Goal: Transaction & Acquisition: Purchase product/service

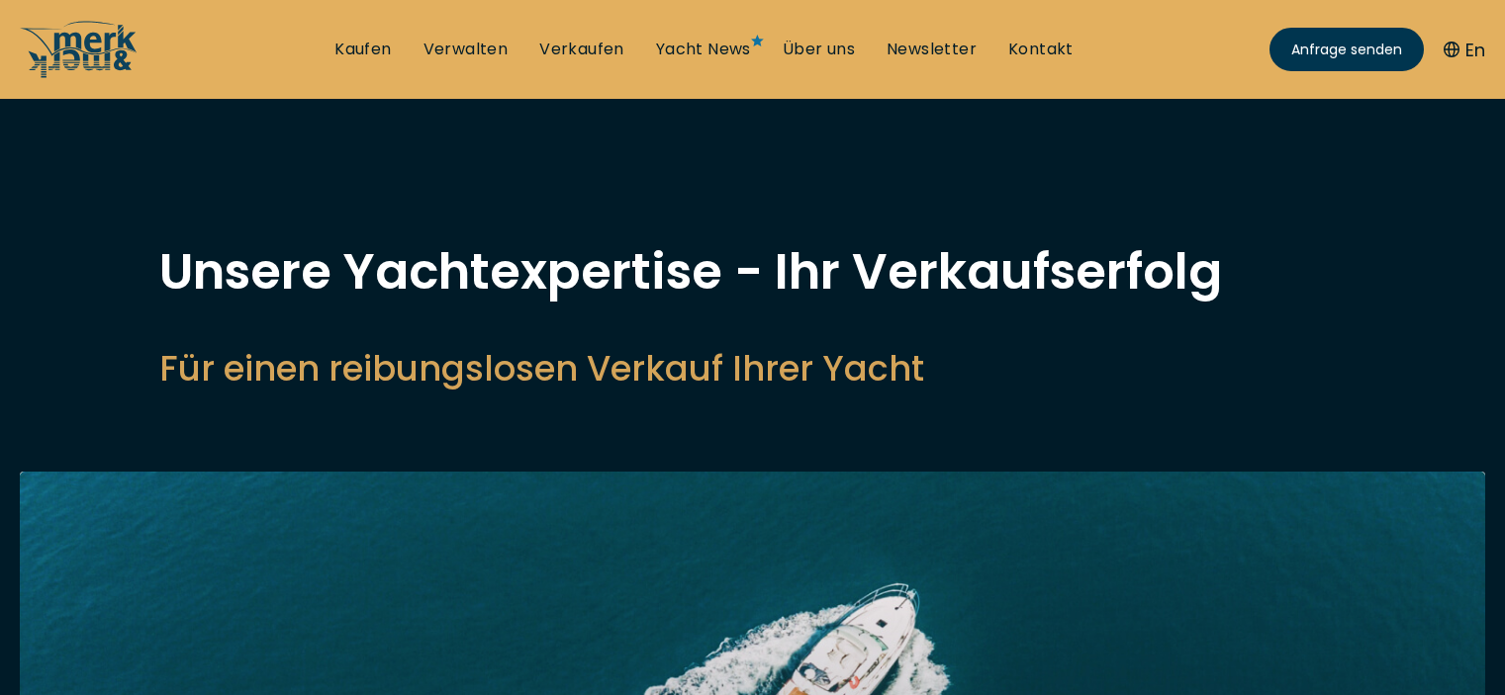
select select "sell"
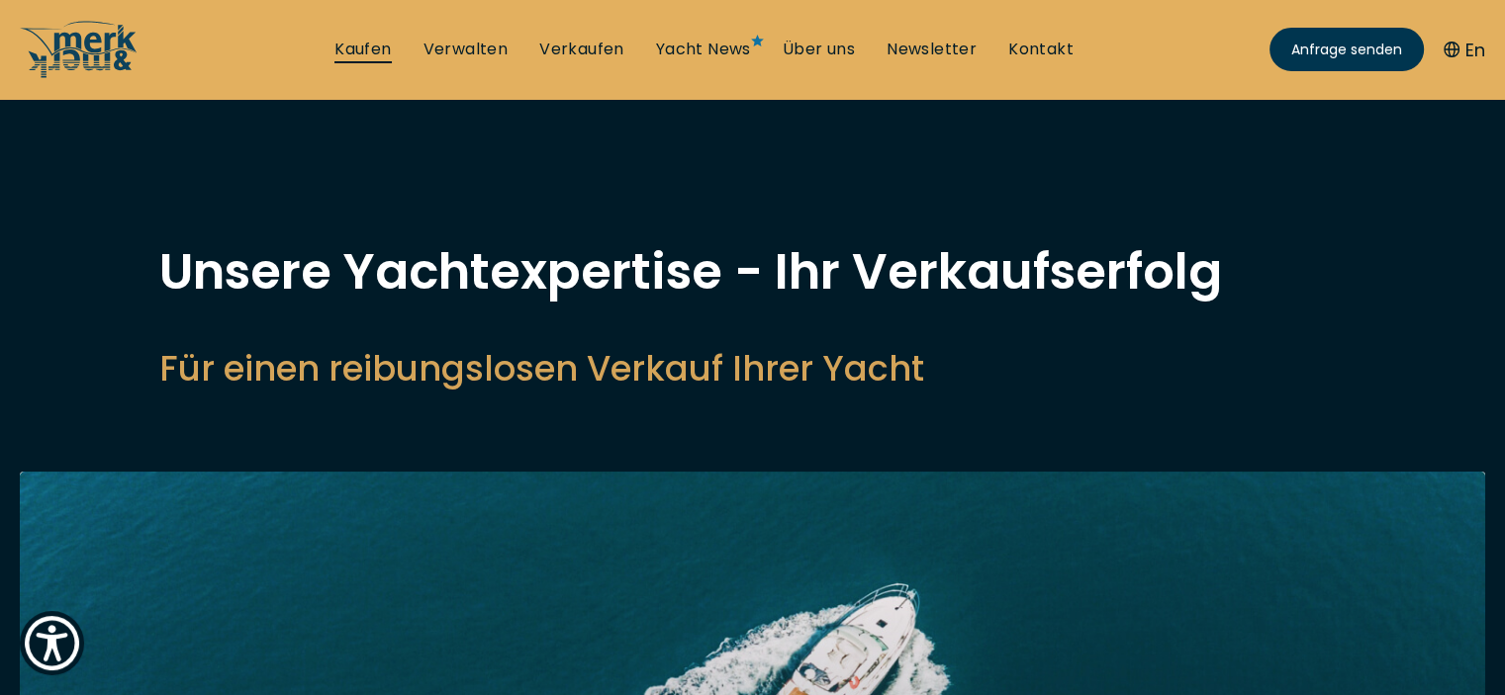
click at [365, 50] on link "Kaufen" at bounding box center [362, 50] width 56 height 22
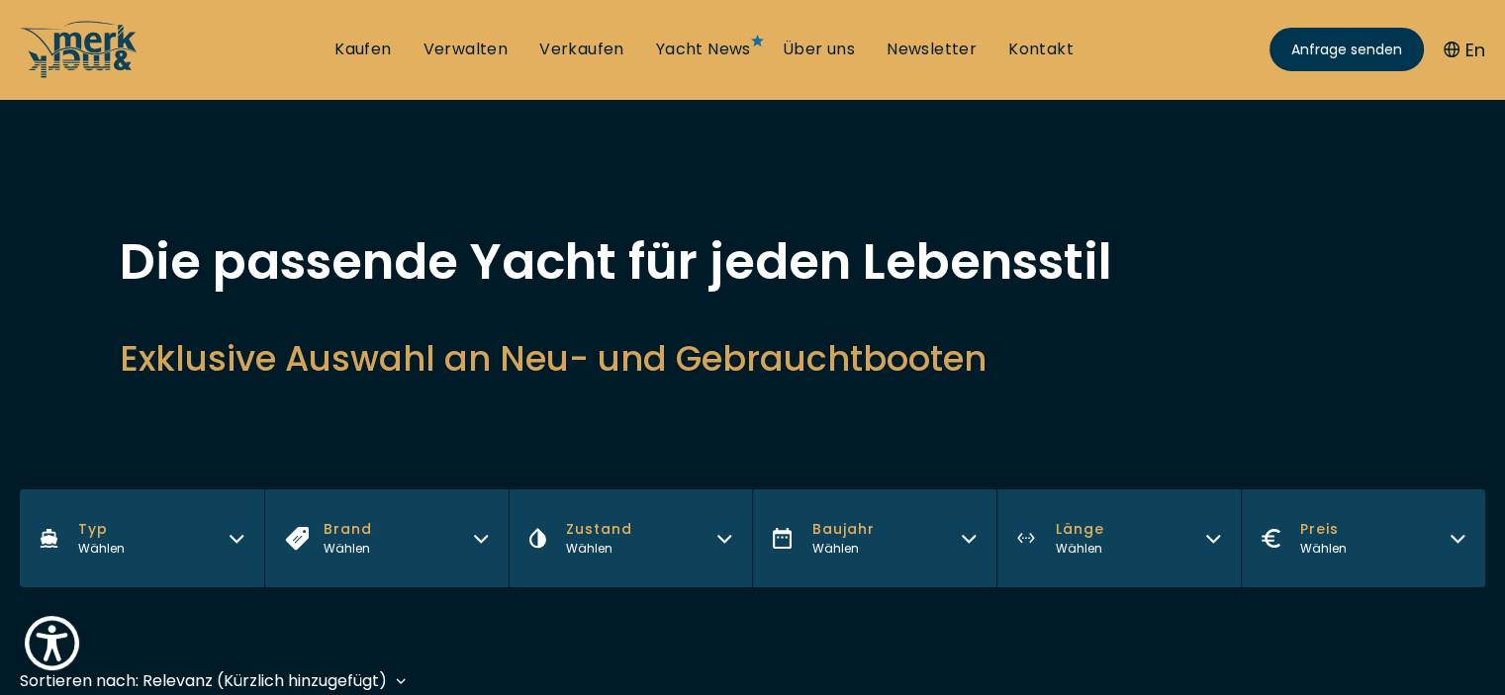
click at [483, 534] on icon "button" at bounding box center [481, 536] width 16 height 16
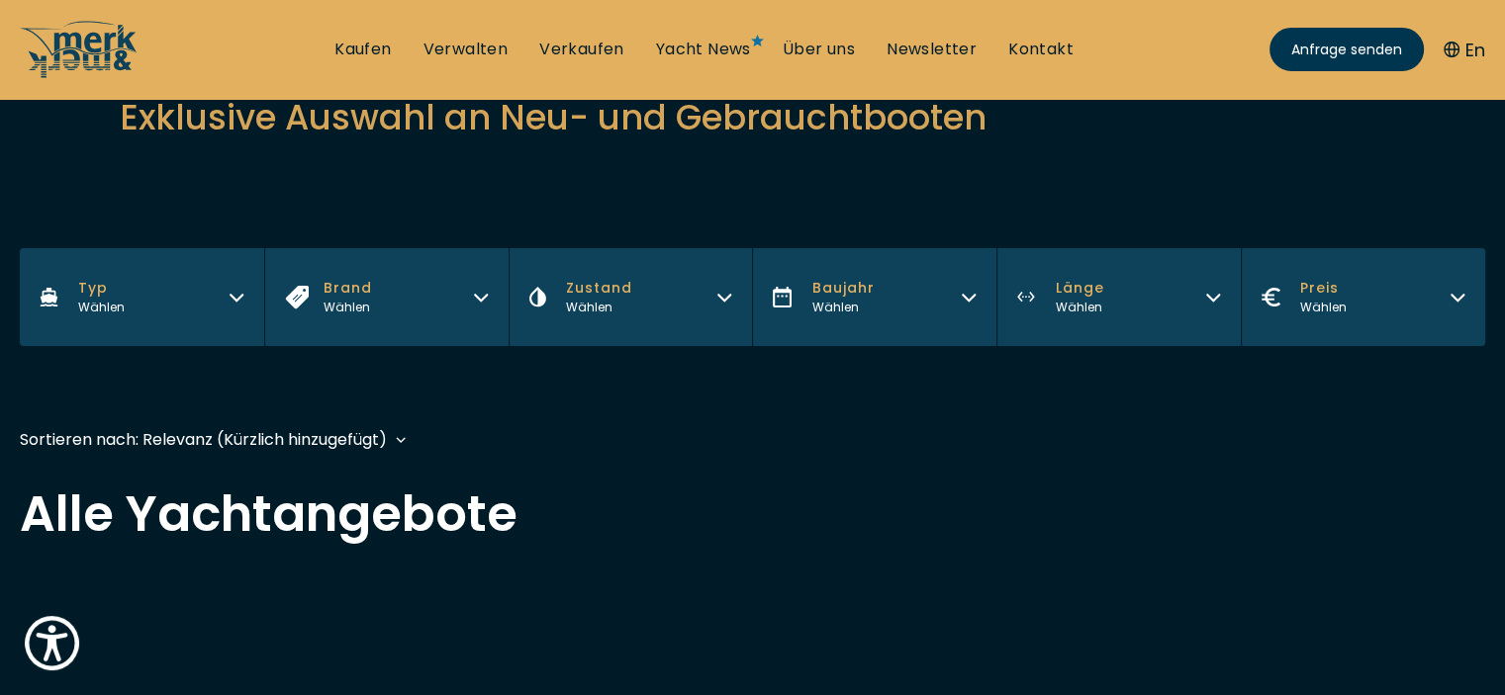
scroll to position [277, 0]
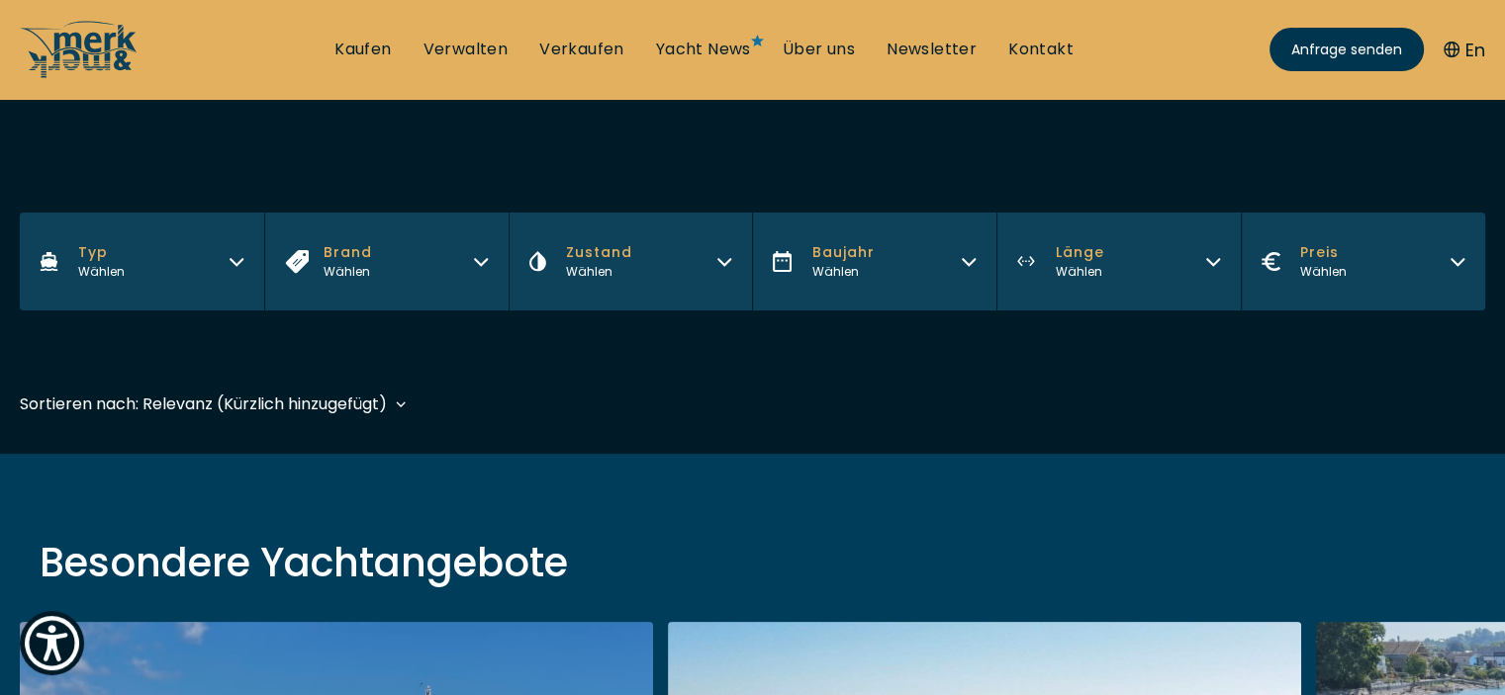
click at [356, 248] on span "Brand" at bounding box center [347, 252] width 48 height 21
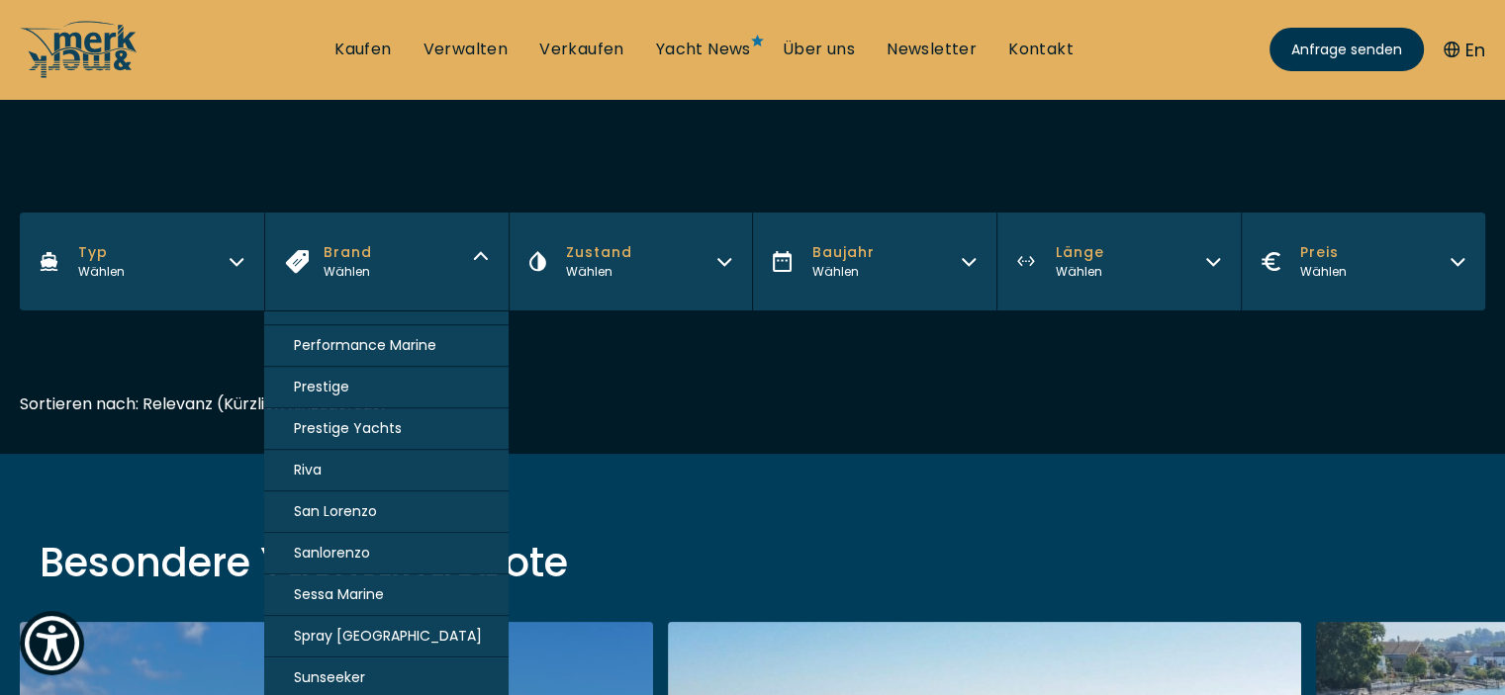
scroll to position [1460, 0]
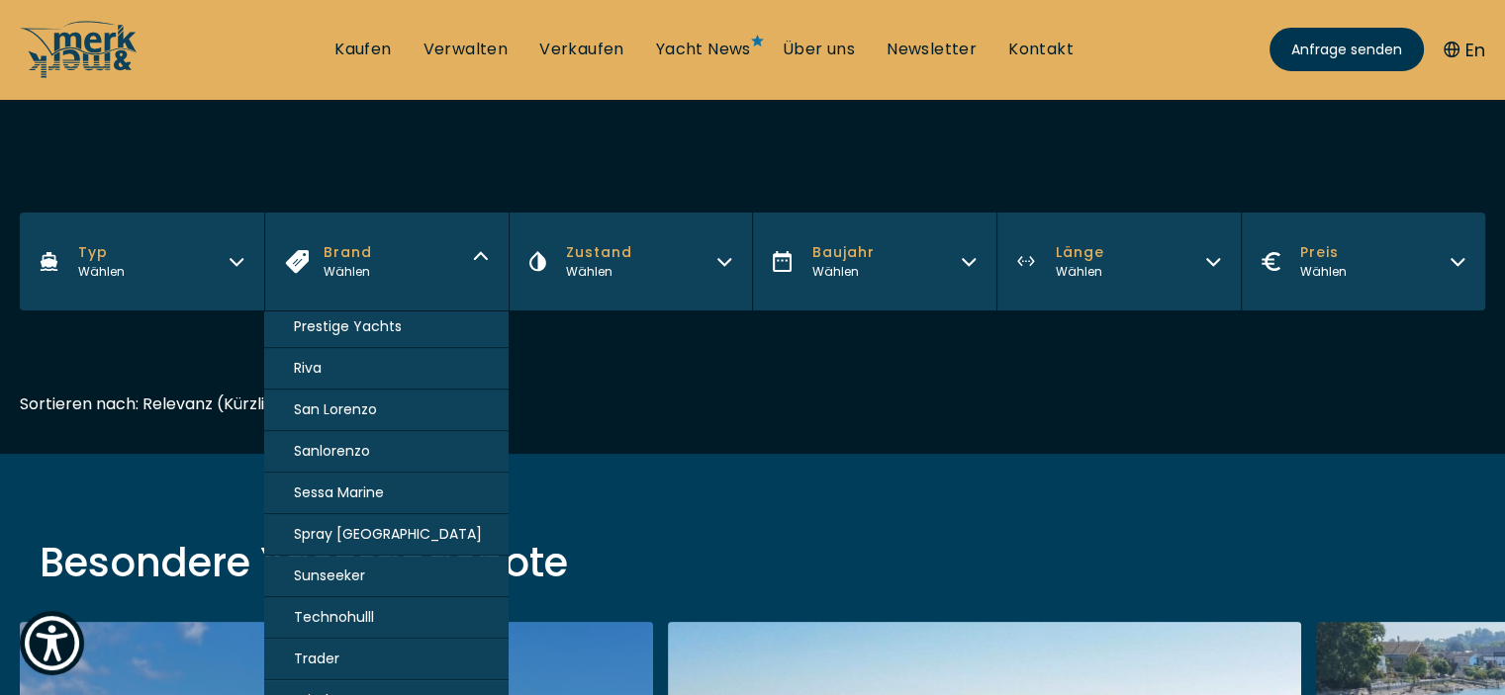
click at [347, 483] on span "Sessa Marine" at bounding box center [339, 493] width 90 height 21
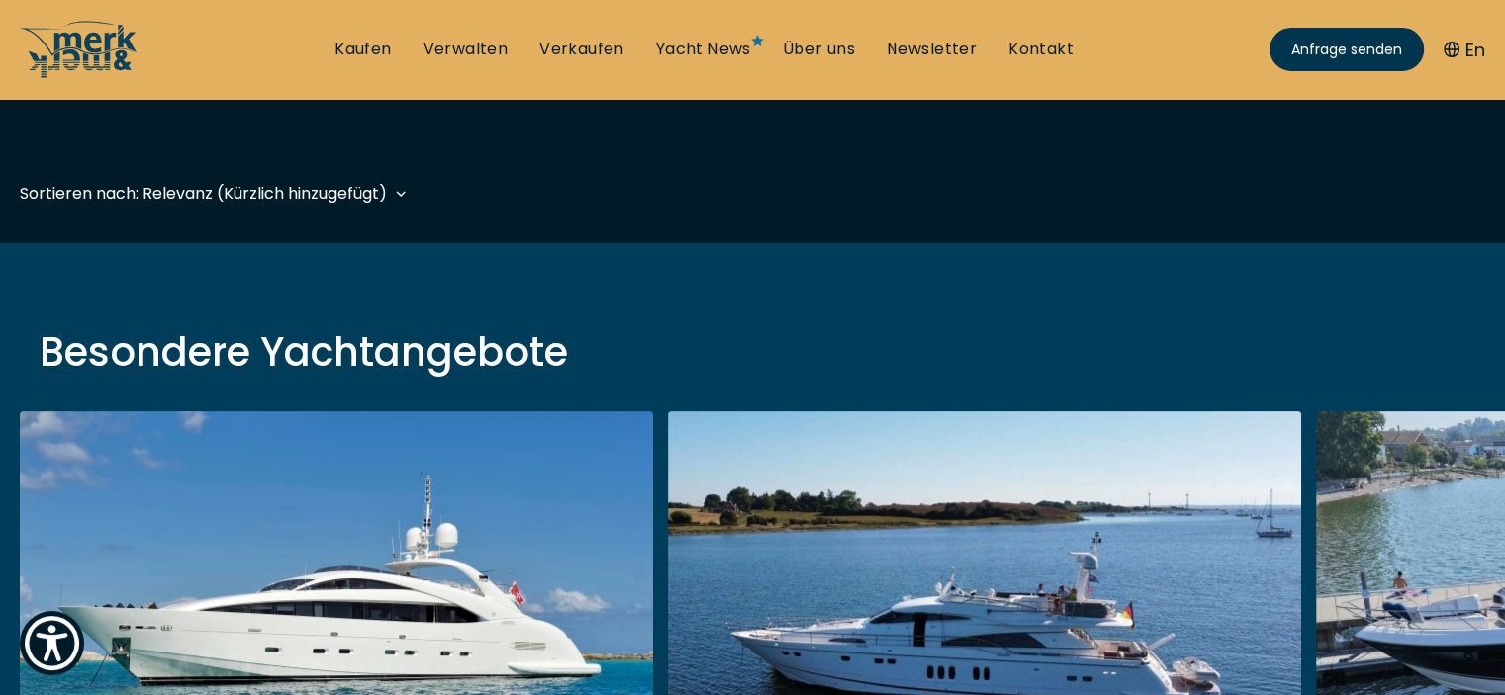
scroll to position [490, 0]
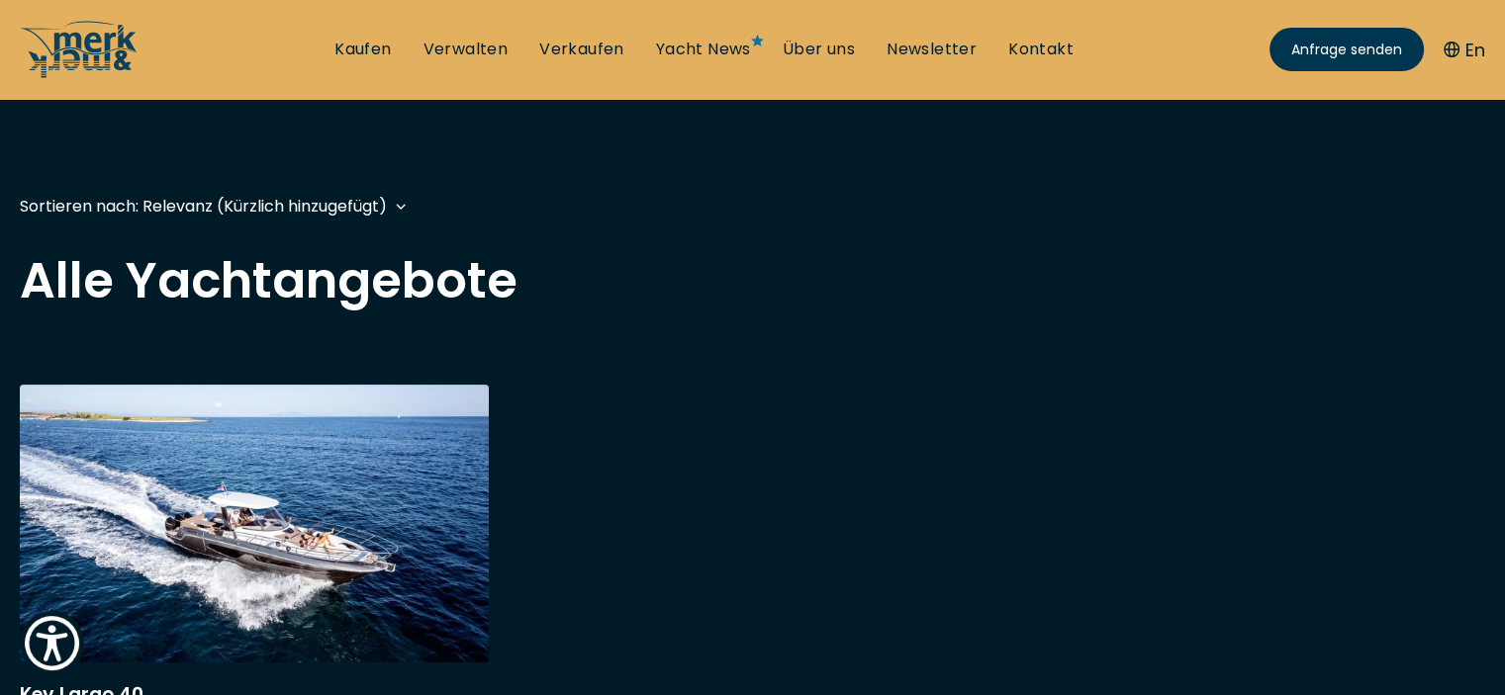
scroll to position [514, 0]
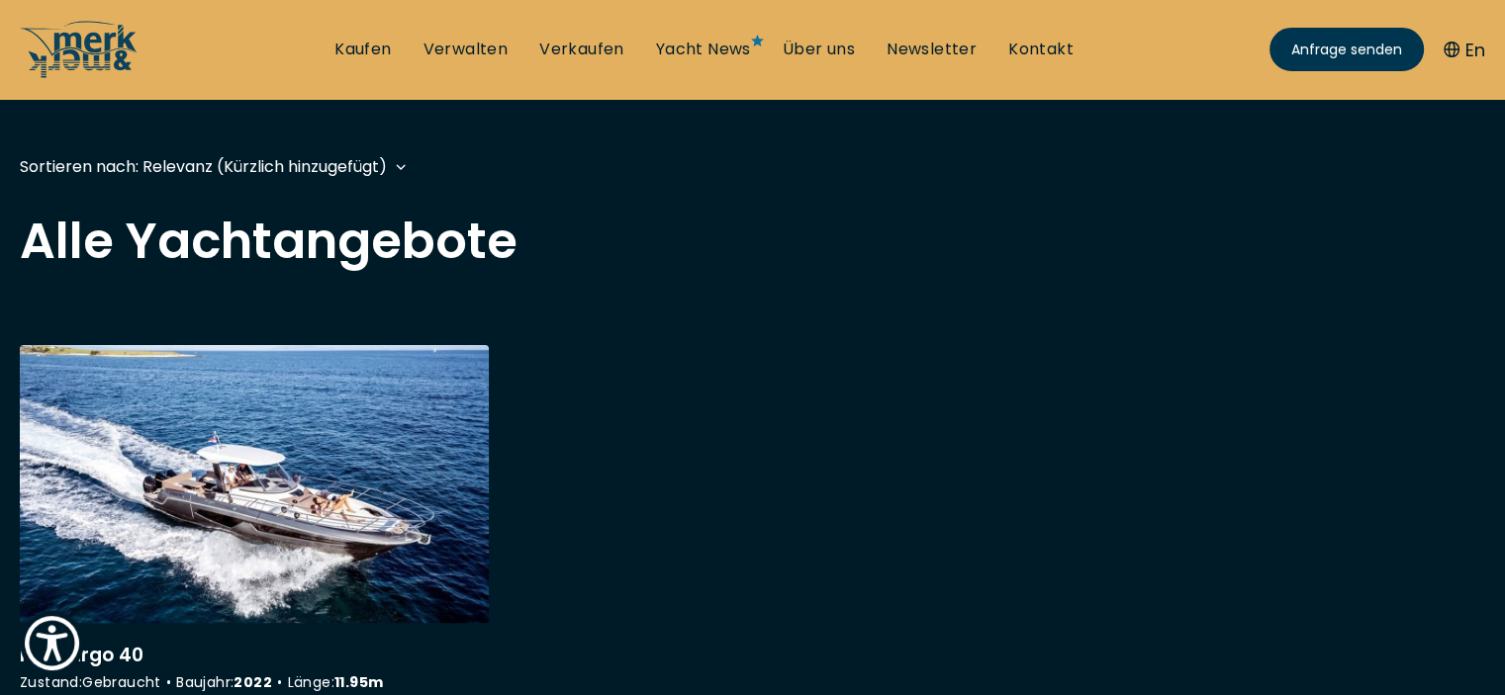
click at [340, 450] on link "More details about Key Largo 40" at bounding box center [254, 553] width 469 height 417
